Goal: Task Accomplishment & Management: Complete application form

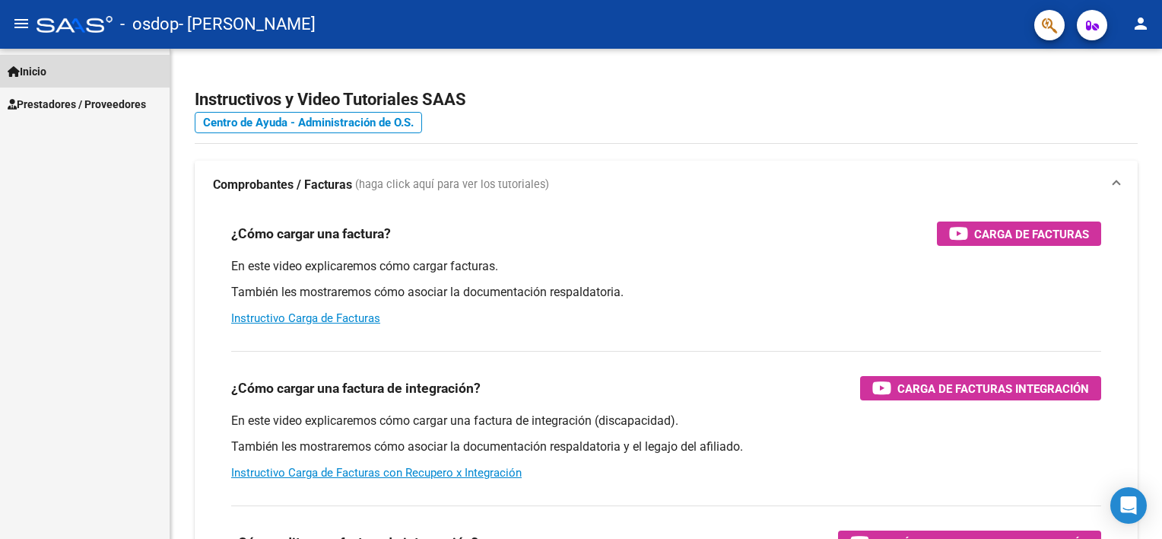
click at [75, 76] on link "Inicio" at bounding box center [85, 71] width 170 height 33
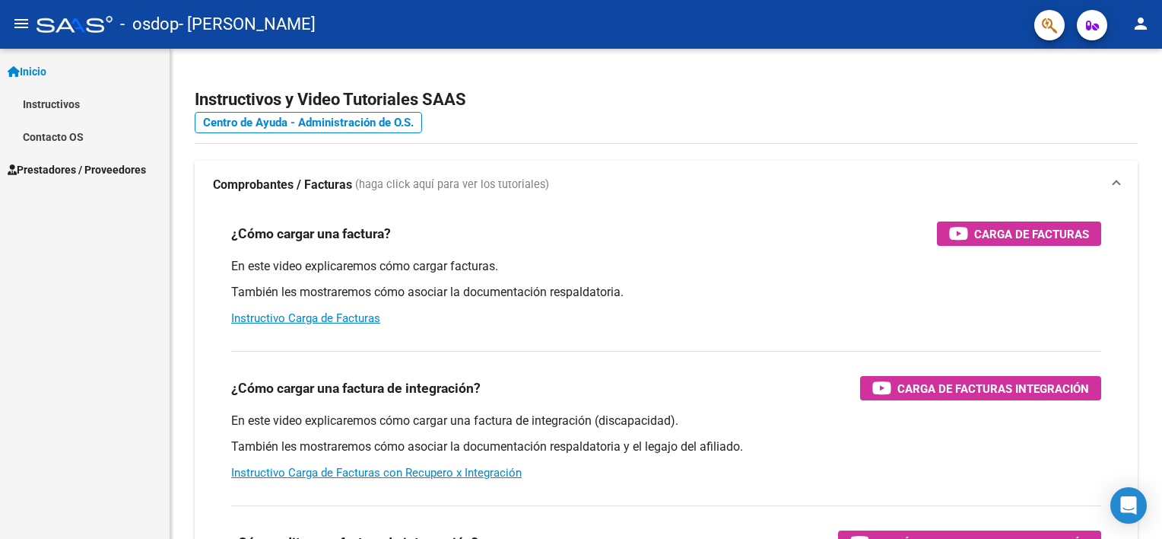
click at [65, 164] on span "Prestadores / Proveedores" at bounding box center [77, 169] width 138 height 17
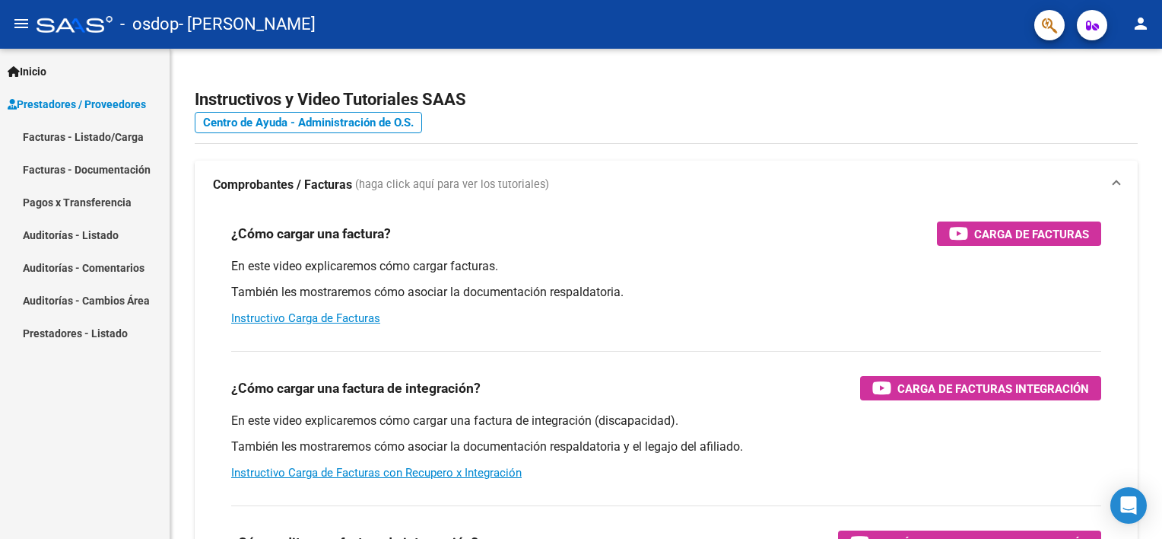
click at [89, 138] on link "Facturas - Listado/Carga" at bounding box center [85, 136] width 170 height 33
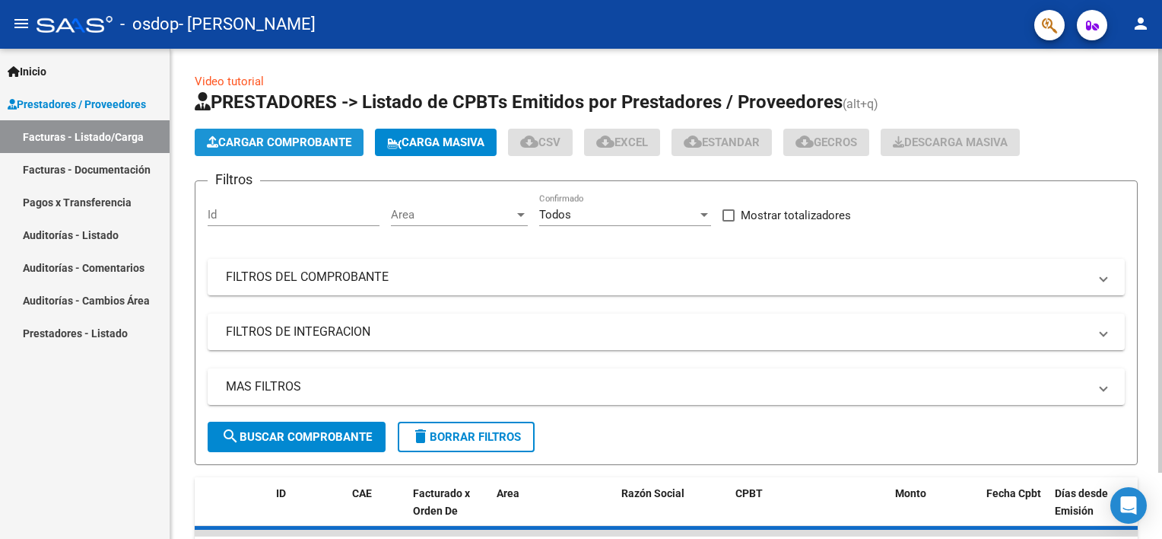
click at [341, 138] on span "Cargar Comprobante" at bounding box center [279, 142] width 145 height 14
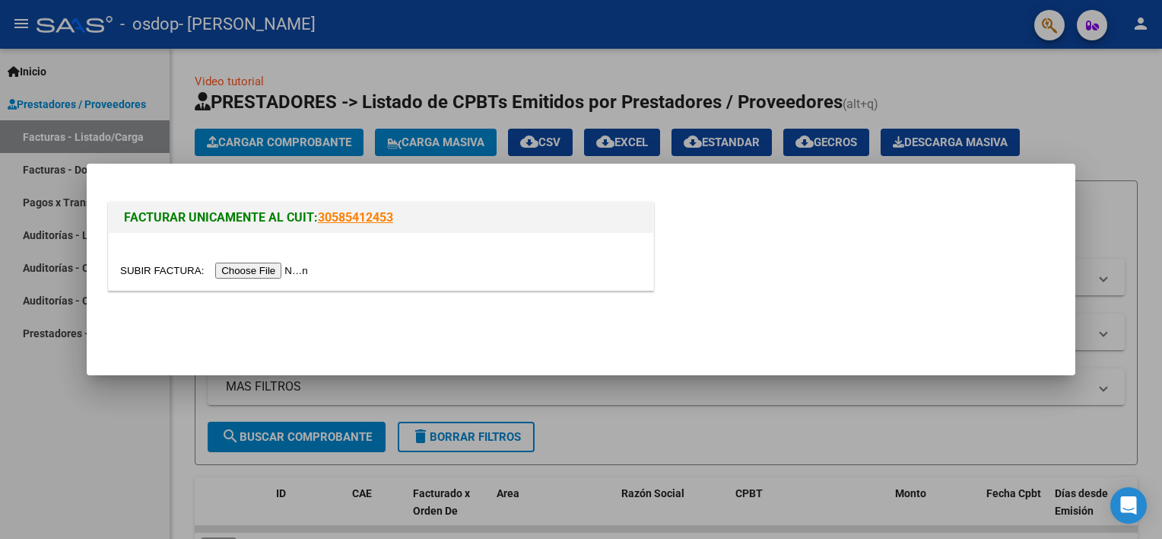
click at [265, 271] on input "file" at bounding box center [216, 270] width 192 height 16
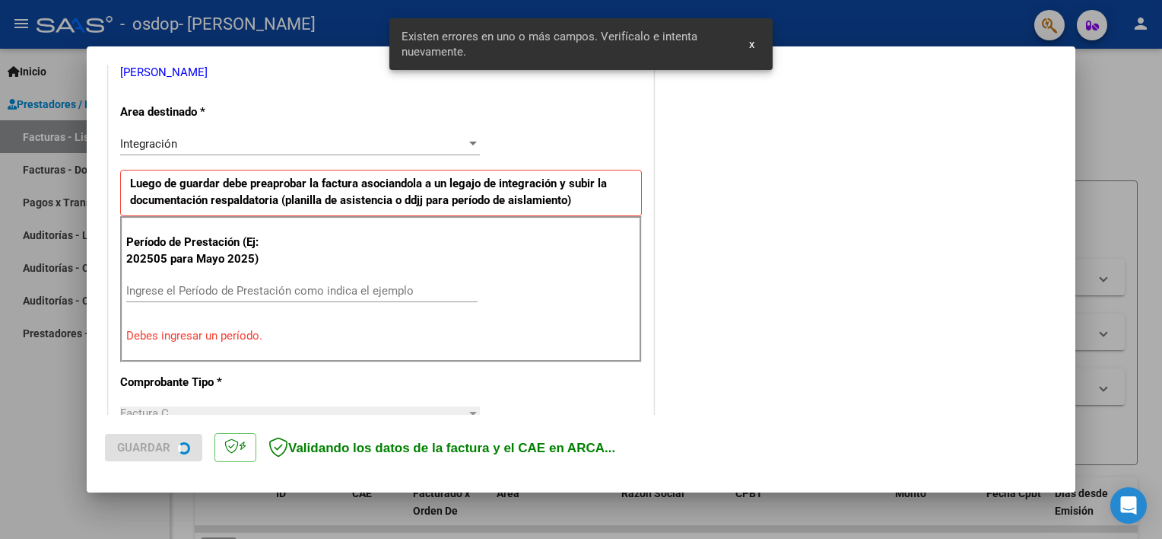
scroll to position [325, 0]
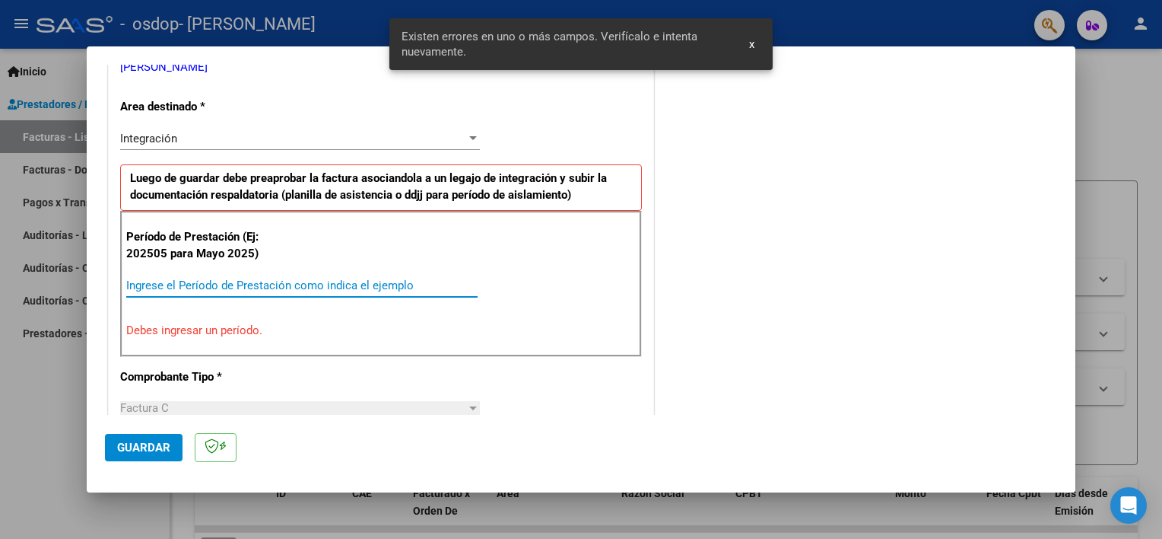
click at [209, 278] on input "Ingrese el Período de Prestación como indica el ejemplo" at bounding box center [301, 285] width 351 height 14
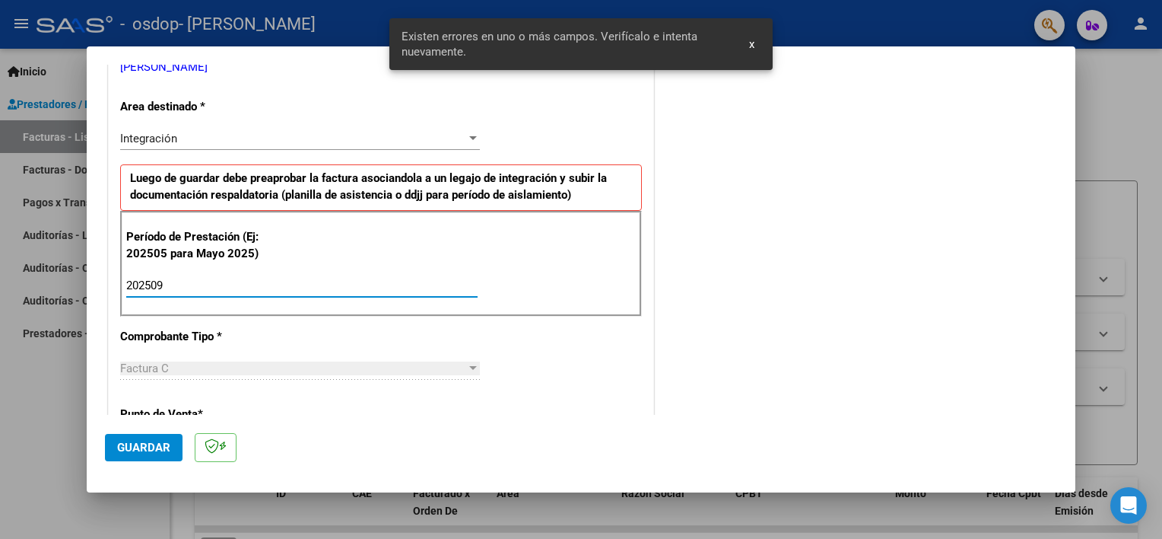
type input "202509"
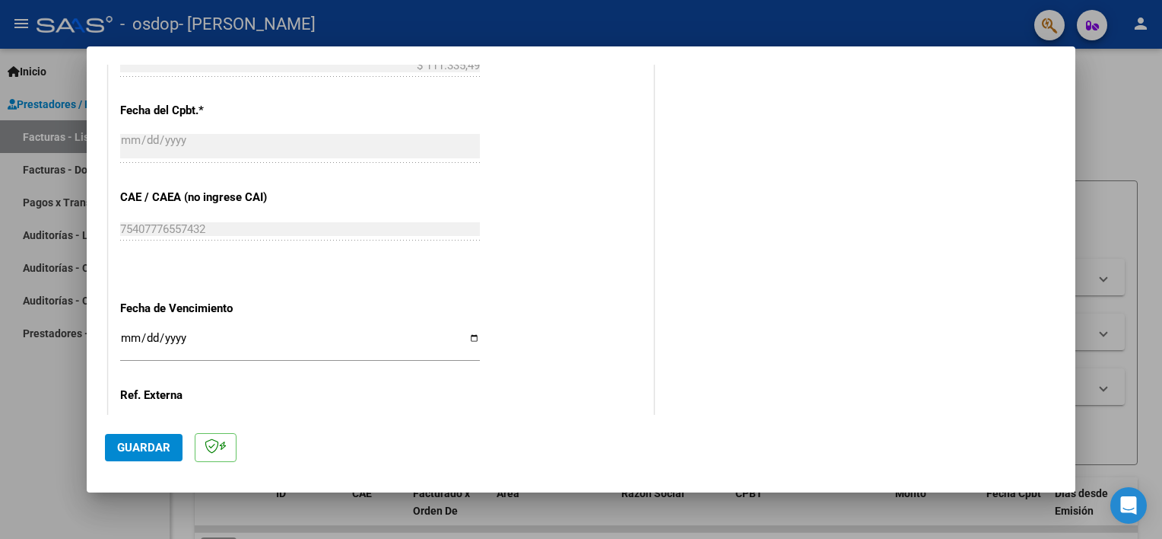
scroll to position [987, 0]
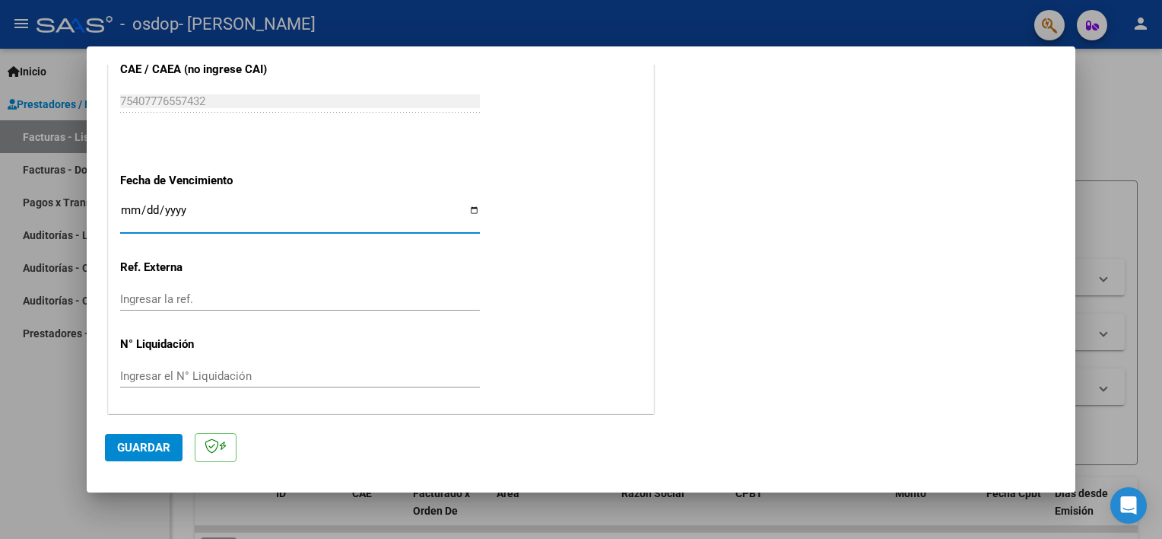
click at [468, 205] on input "Ingresar la fecha" at bounding box center [300, 216] width 360 height 24
type input "[DATE]"
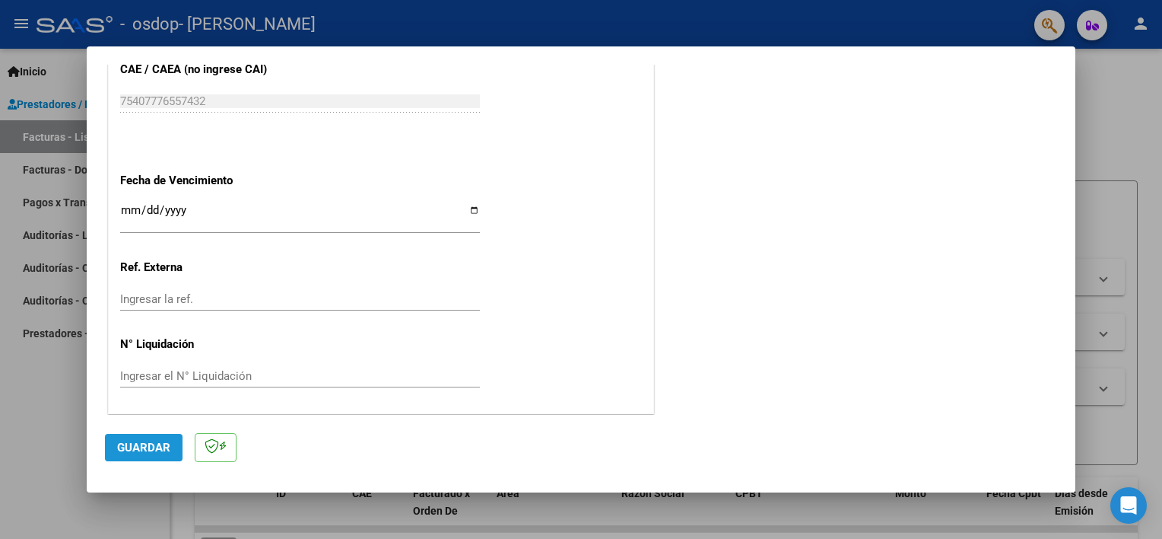
click at [146, 455] on button "Guardar" at bounding box center [144, 447] width 78 height 27
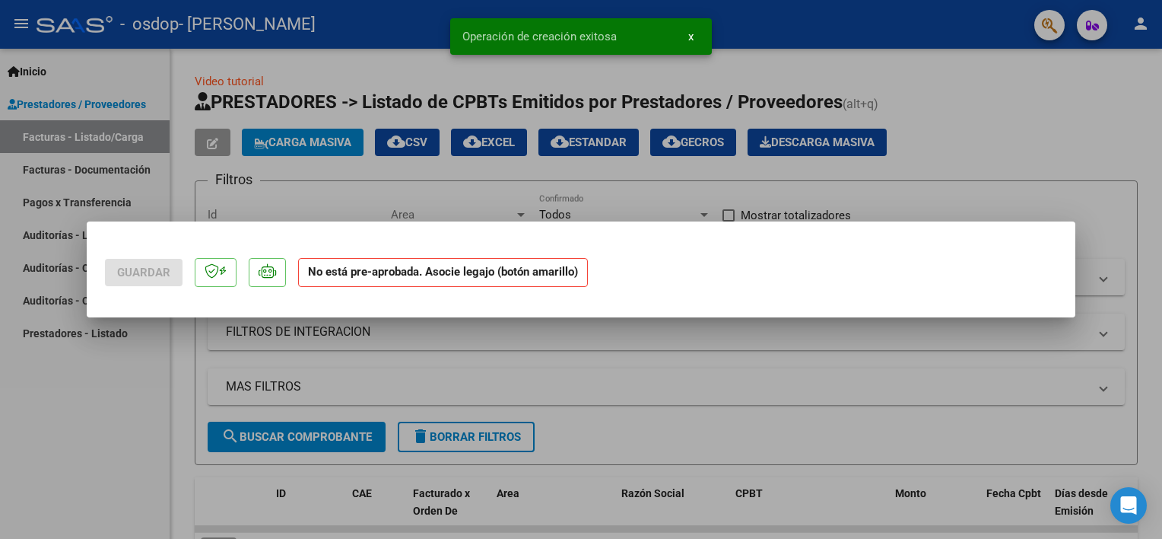
scroll to position [0, 0]
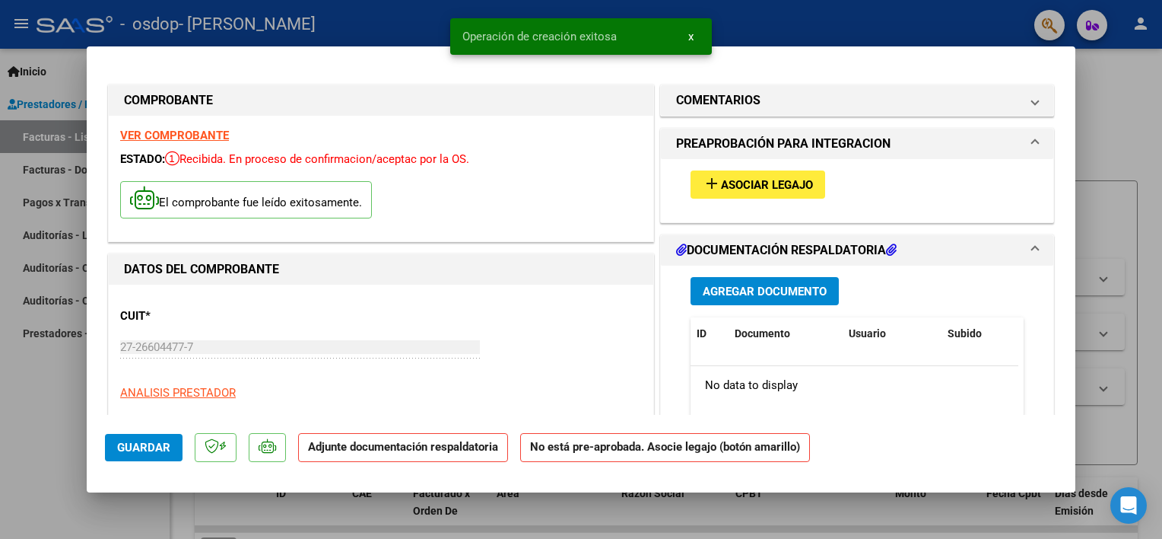
click at [721, 188] on span "Asociar Legajo" at bounding box center [767, 185] width 92 height 14
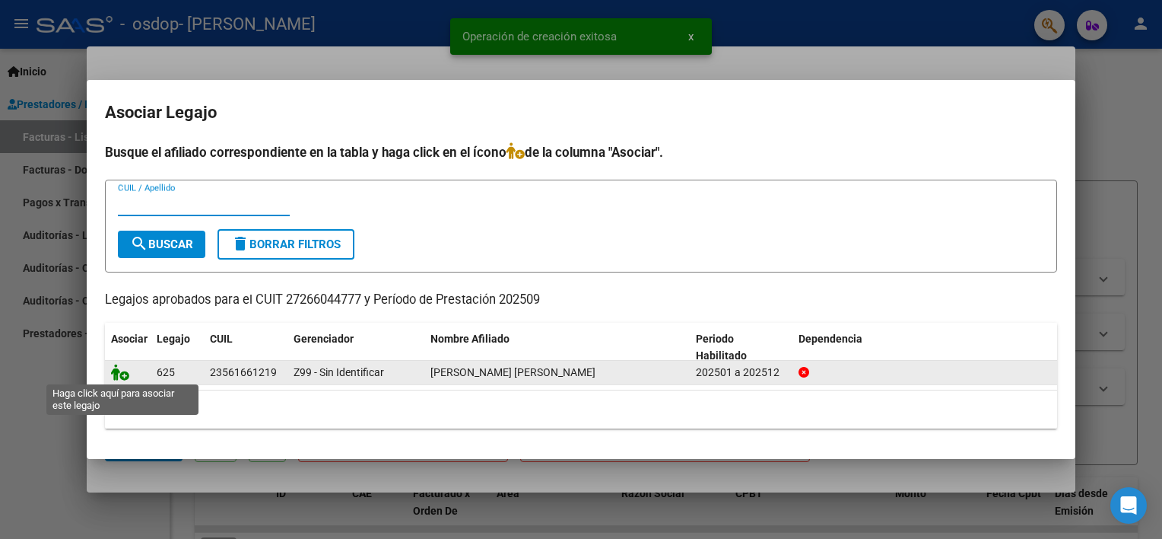
click at [122, 371] on icon at bounding box center [120, 372] width 18 height 17
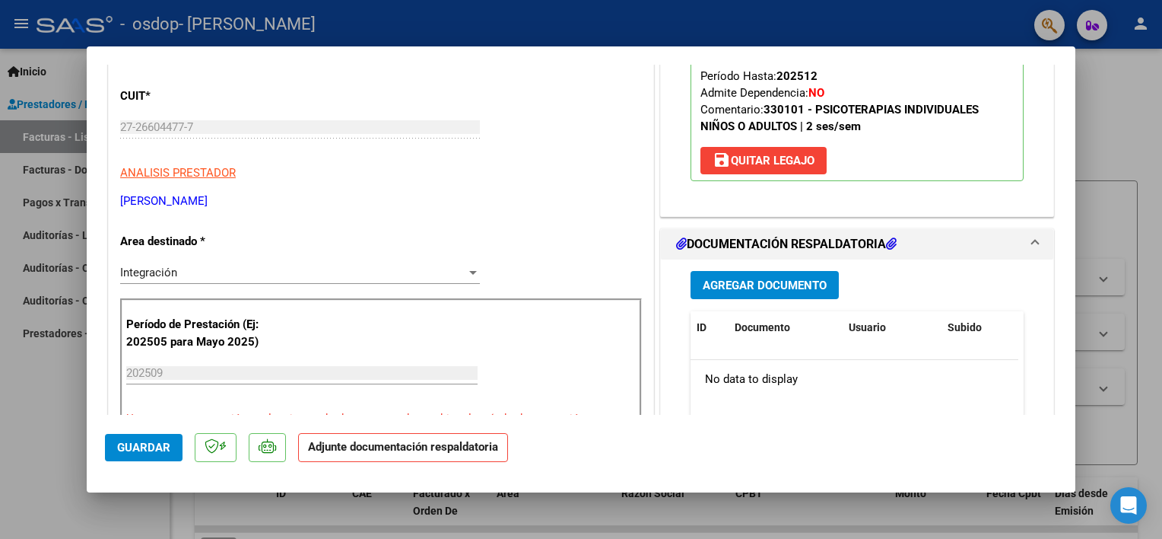
scroll to position [228, 0]
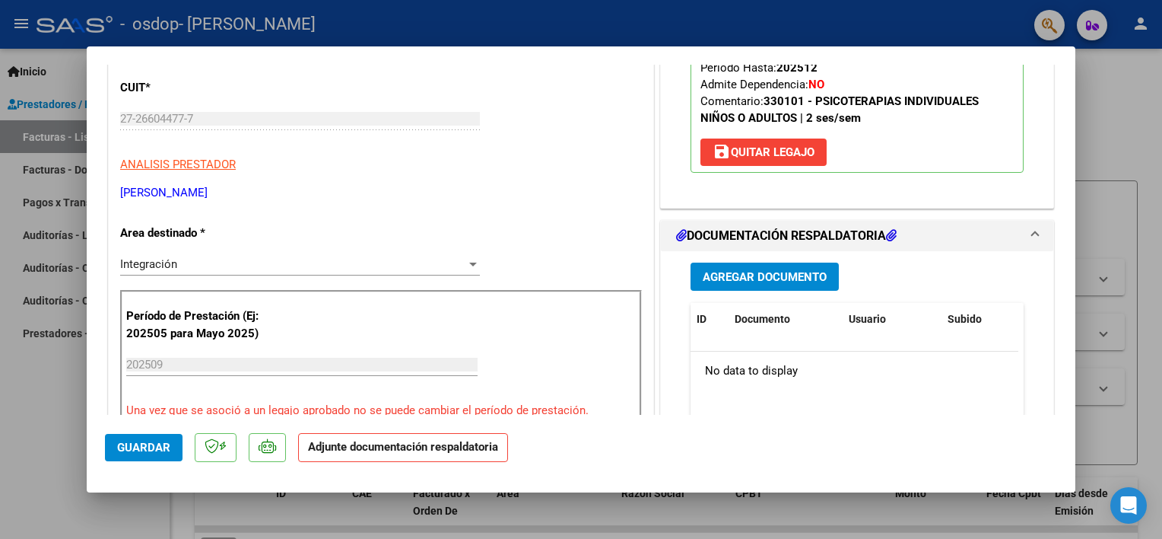
click at [752, 278] on span "Agregar Documento" at bounding box center [765, 277] width 124 height 14
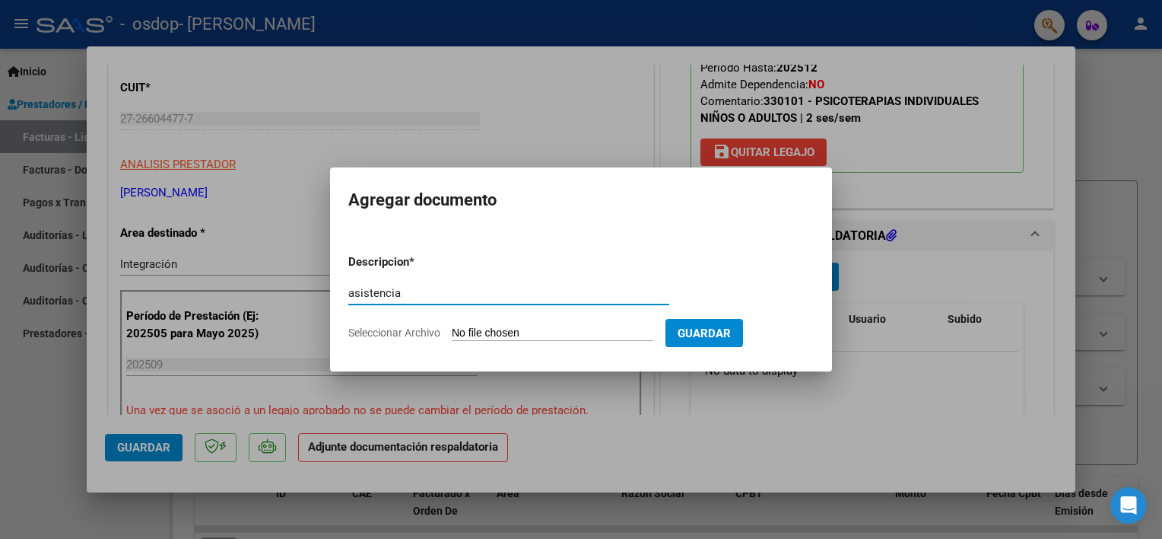
type input "asistencia"
click at [481, 332] on input "Seleccionar Archivo" at bounding box center [553, 333] width 202 height 14
type input "C:\fakepath\[PERSON_NAME] - SEPT.pdf"
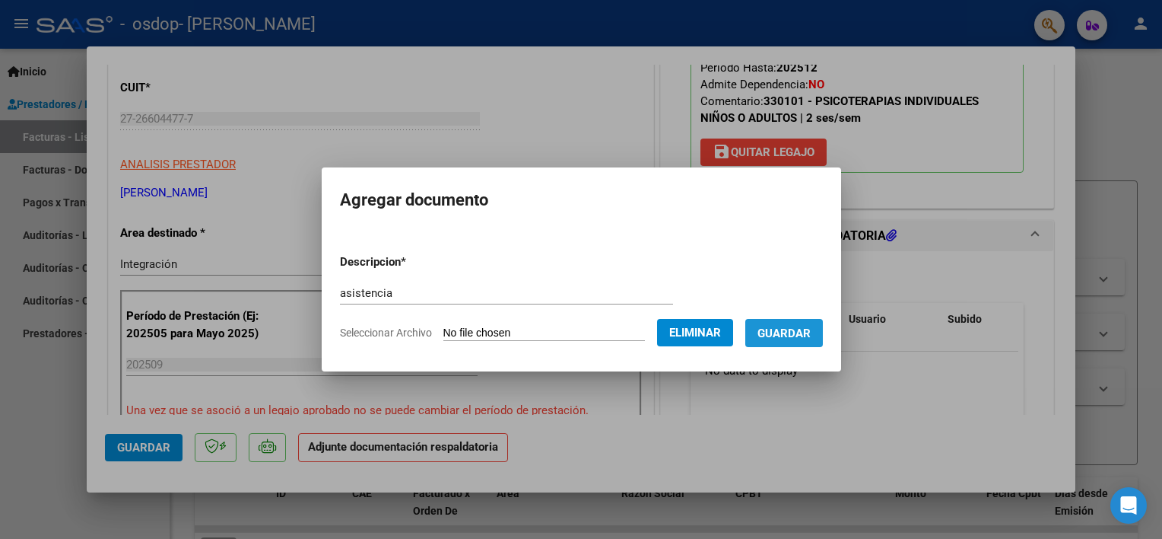
click at [770, 338] on span "Guardar" at bounding box center [784, 333] width 53 height 14
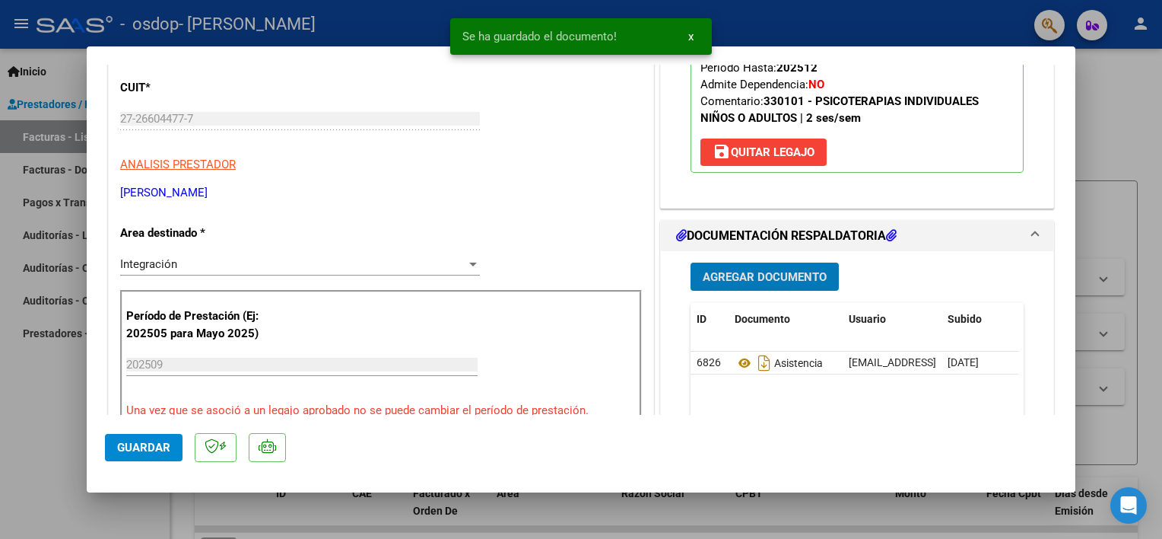
click at [152, 453] on span "Guardar" at bounding box center [143, 447] width 53 height 14
click at [1127, 250] on div at bounding box center [581, 269] width 1162 height 539
type input "$ 0,00"
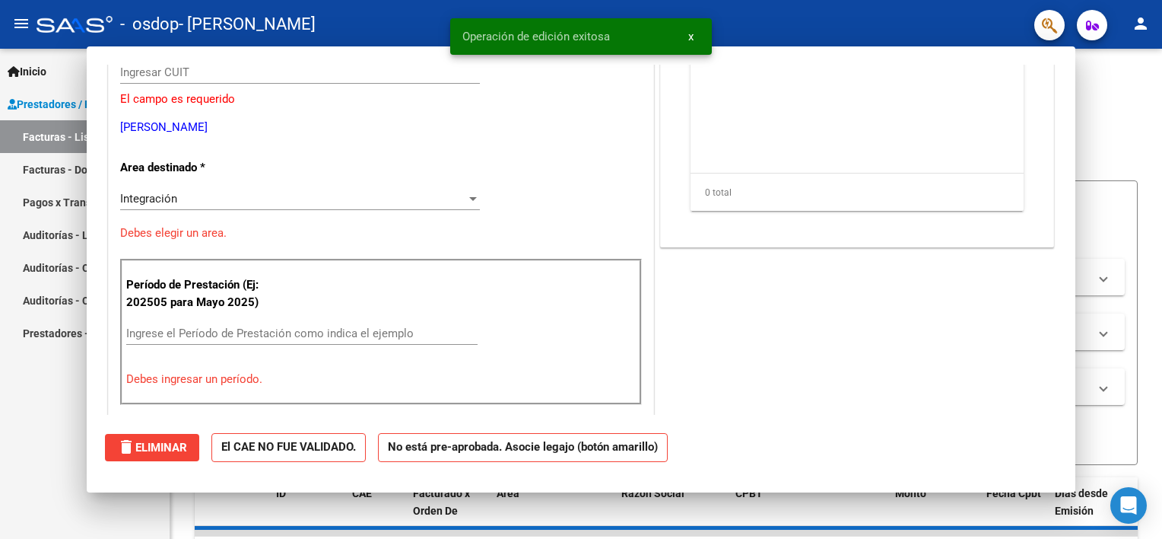
scroll to position [182, 0]
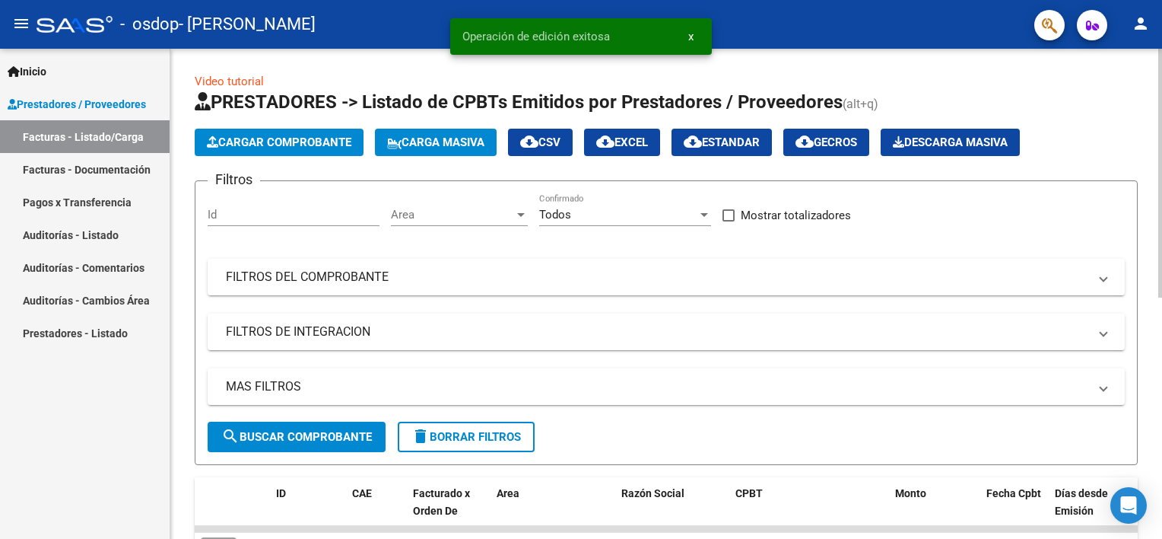
click at [298, 430] on span "search Buscar Comprobante" at bounding box center [296, 437] width 151 height 14
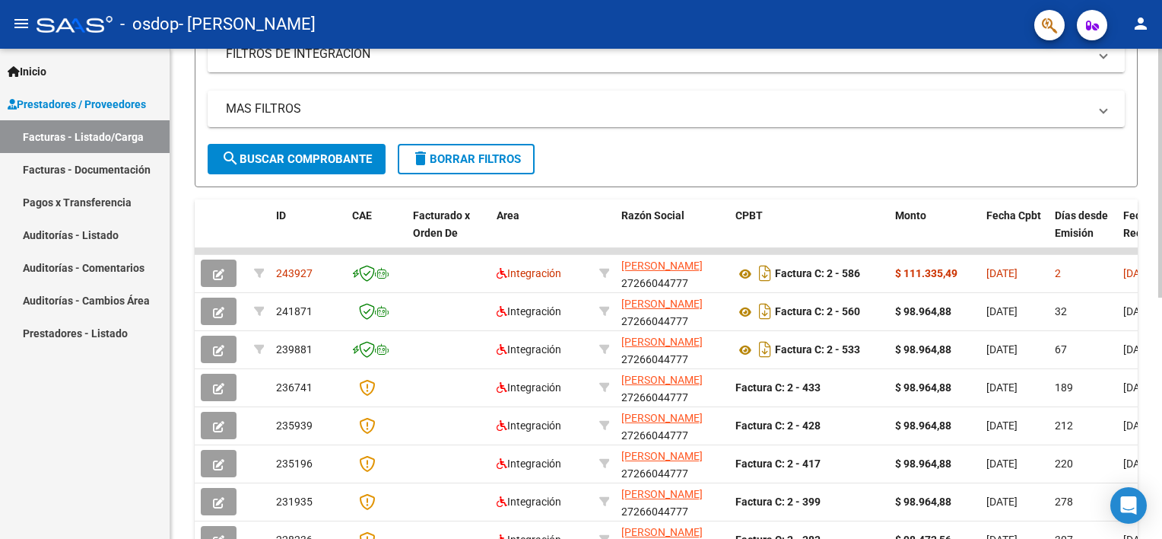
scroll to position [228, 0]
